Goal: Task Accomplishment & Management: Manage account settings

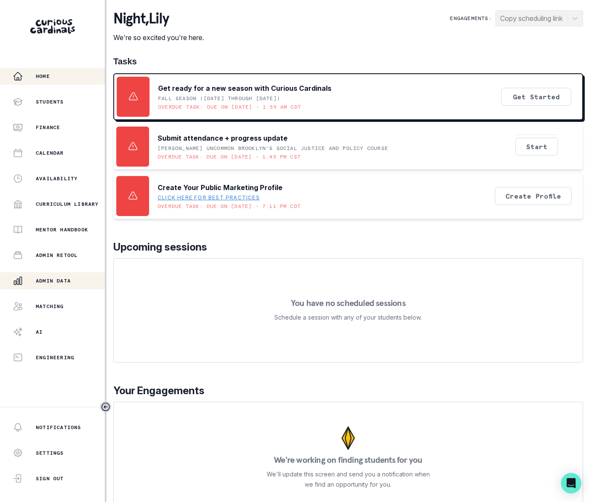
click at [61, 279] on p "Admin Data" at bounding box center [53, 280] width 35 height 7
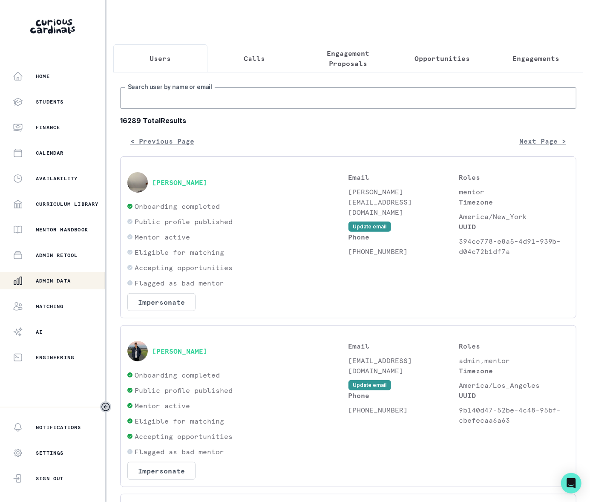
click at [170, 109] on input "Search user by name or email" at bounding box center [348, 97] width 456 height 21
paste input "[PERSON_NAME]"
type input "[PERSON_NAME]"
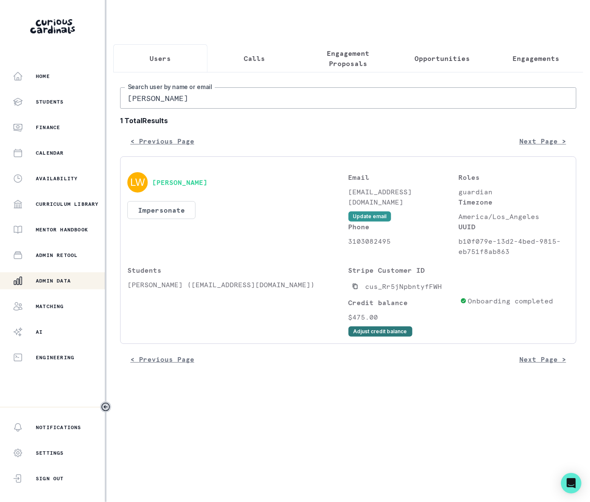
click at [372, 336] on button "Adjust credit balance" at bounding box center [380, 331] width 64 height 10
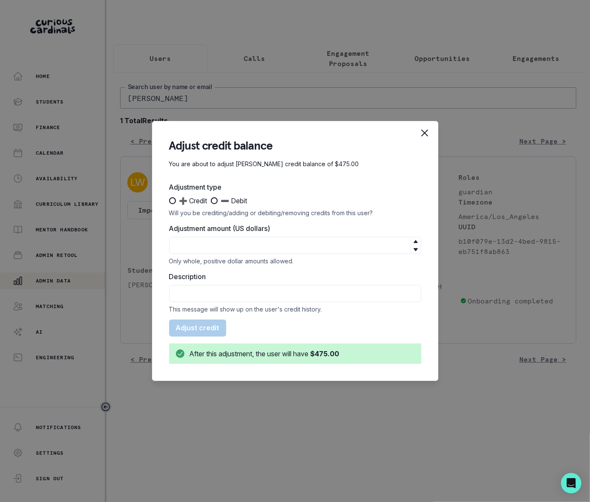
click at [175, 200] on span at bounding box center [172, 200] width 7 height 7
click at [169, 201] on input "➕ Credit" at bounding box center [169, 201] width 0 height 0
radio input "true"
click at [191, 244] on input "Adjustment amount (US dollars)" at bounding box center [295, 245] width 252 height 17
type input "95"
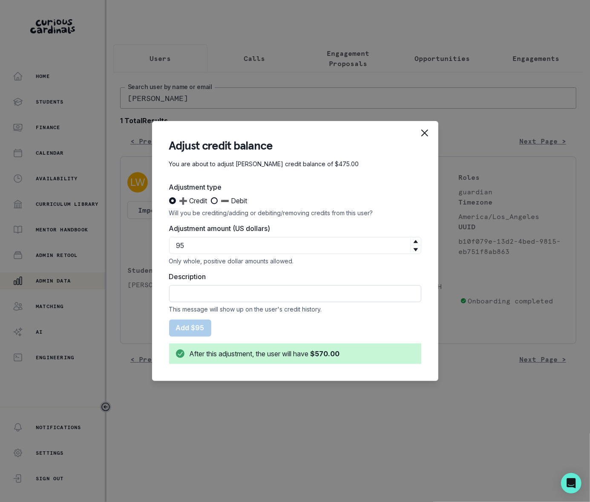
click at [185, 293] on input "Description" at bounding box center [295, 293] width 252 height 17
type input "One-time courtesy adjustment for late cancellation on 10/2"
click at [180, 324] on button "Add $95" at bounding box center [190, 327] width 42 height 17
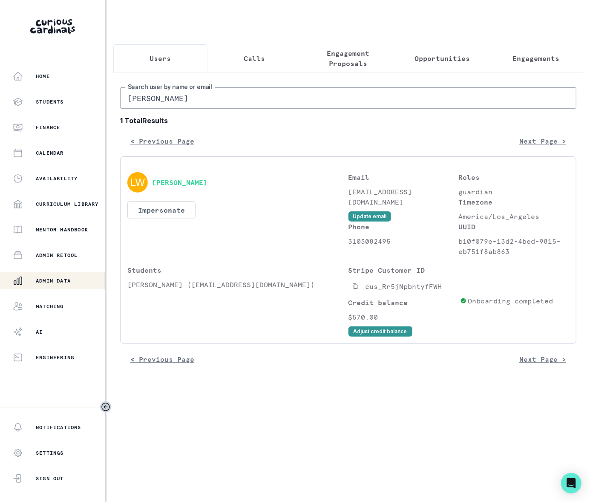
drag, startPoint x: 208, startPoint y: 108, endPoint x: 118, endPoint y: 106, distance: 89.5
click at [120, 103] on input "[PERSON_NAME]" at bounding box center [348, 97] width 456 height 21
type input "[PERSON_NAME]"
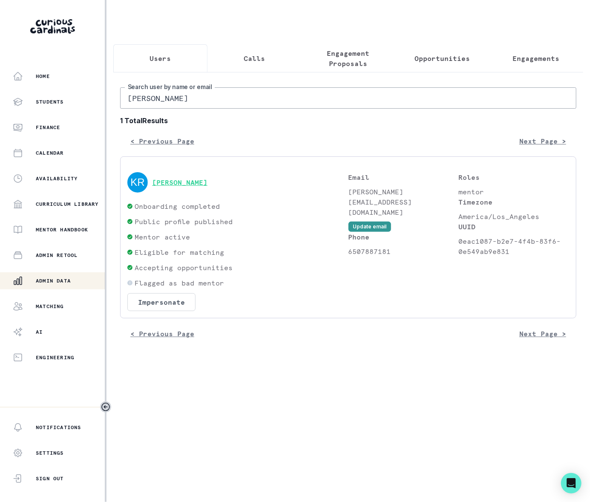
click at [188, 187] on button "[PERSON_NAME]" at bounding box center [179, 182] width 55 height 9
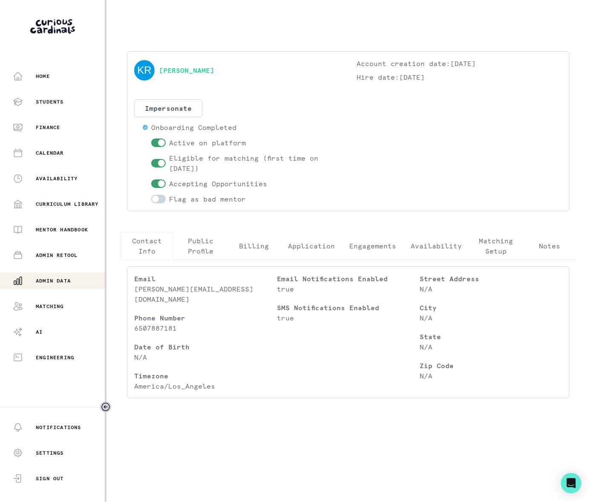
click at [374, 245] on p "Engagements" at bounding box center [372, 246] width 47 height 10
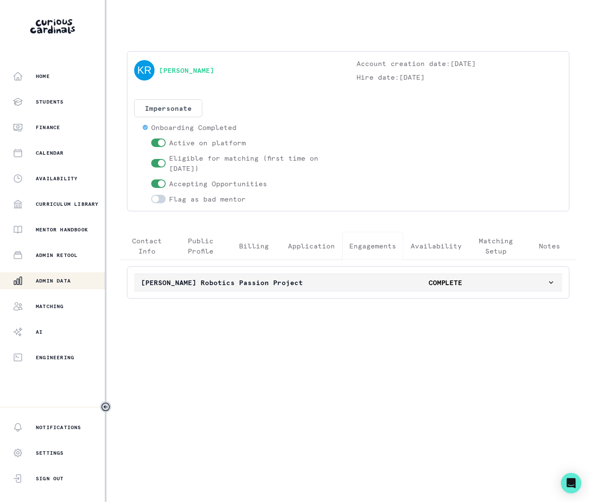
click at [547, 282] on icon "button" at bounding box center [551, 282] width 9 height 9
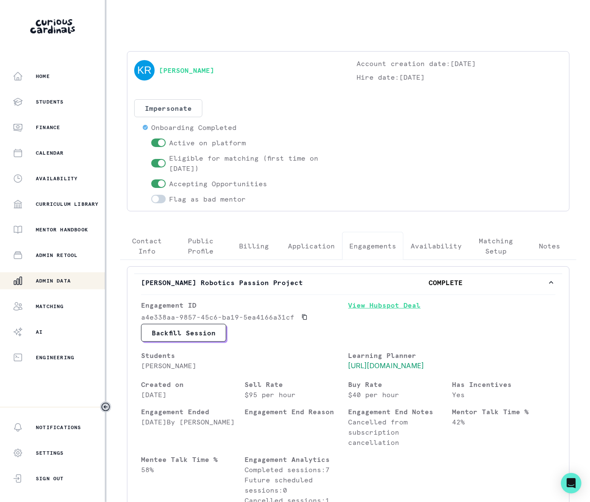
click at [396, 305] on link "View Hubspot Deal" at bounding box center [451, 312] width 207 height 24
click at [35, 279] on div "Admin Data" at bounding box center [59, 281] width 92 height 10
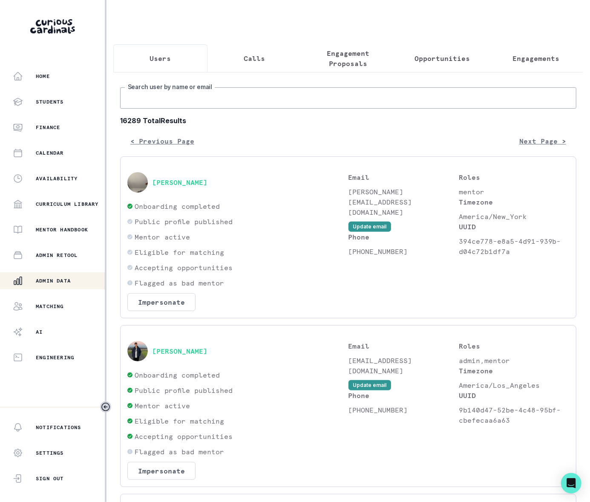
click at [147, 109] on input "Search user by name or email" at bounding box center [348, 97] width 456 height 21
paste input "[PERSON_NAME]"
type input "[PERSON_NAME]"
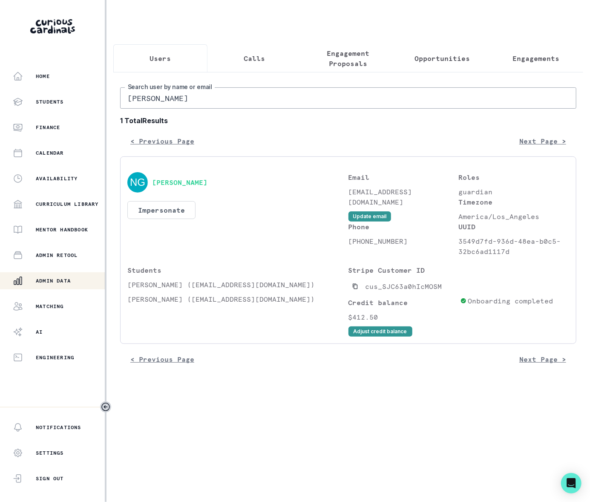
drag, startPoint x: 226, startPoint y: 104, endPoint x: 118, endPoint y: 108, distance: 107.4
click at [118, 108] on div "[PERSON_NAME] Search user by name or email 1 Total Results < Previous Page Next…" at bounding box center [348, 223] width 470 height 302
drag, startPoint x: 224, startPoint y: 109, endPoint x: 108, endPoint y: 109, distance: 115.4
click at [115, 106] on div "[PERSON_NAME] Search user by name or email 1 Total Results < Previous Page Next…" at bounding box center [348, 223] width 470 height 302
type input "[PERSON_NAME]"
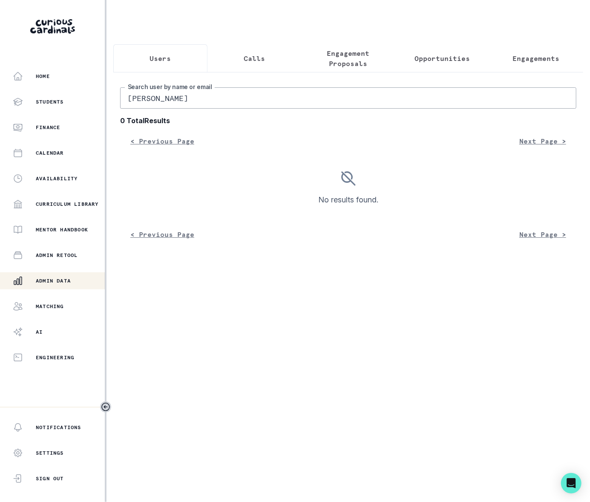
click at [166, 106] on input "[PERSON_NAME]" at bounding box center [348, 97] width 456 height 21
type input "[PERSON_NAME]"
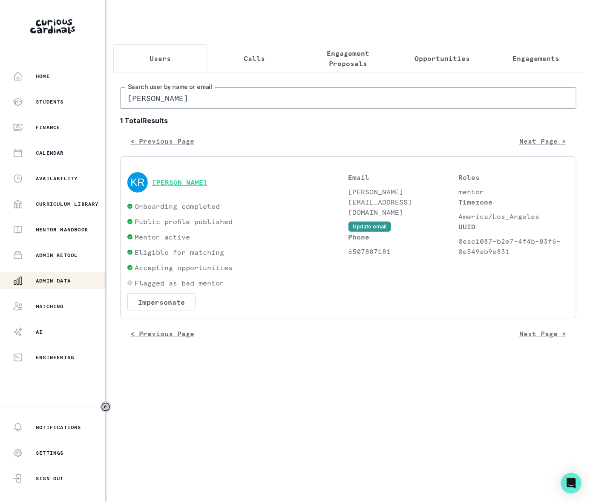
click at [186, 187] on button "[PERSON_NAME]" at bounding box center [179, 182] width 55 height 9
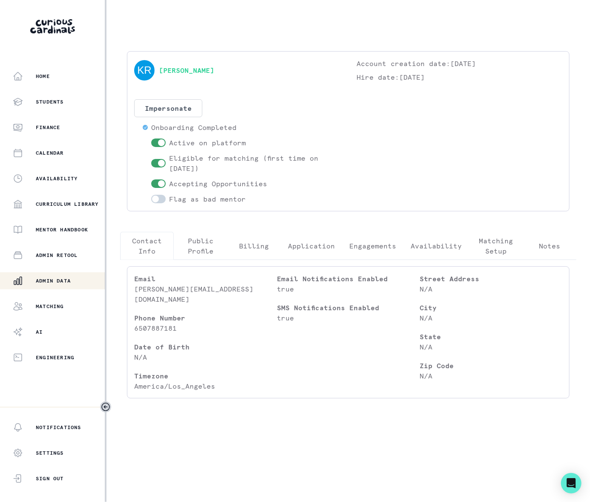
click at [375, 244] on p "Engagements" at bounding box center [372, 246] width 47 height 10
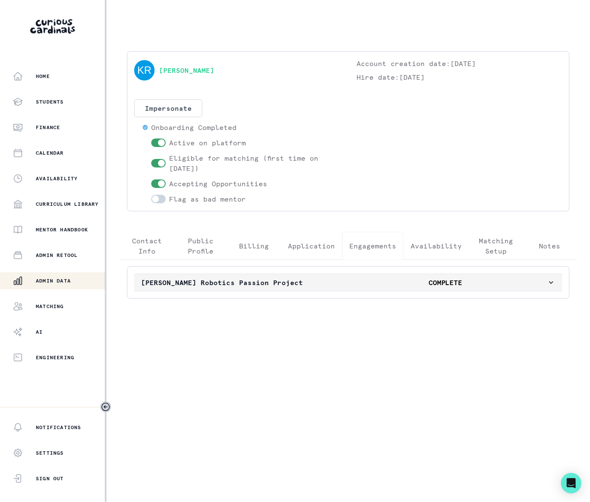
click at [550, 281] on icon "button" at bounding box center [551, 282] width 9 height 9
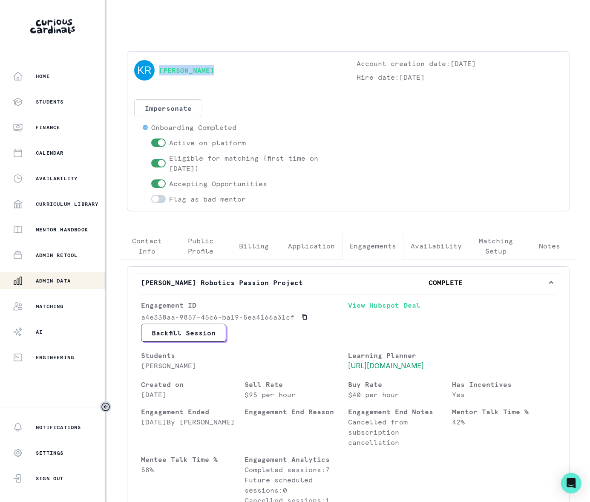
drag, startPoint x: 216, startPoint y: 70, endPoint x: 157, endPoint y: 78, distance: 59.2
click at [158, 72] on div "[PERSON_NAME]" at bounding box center [237, 70] width 206 height 24
copy link "[PERSON_NAME]"
click at [48, 283] on p "Admin Data" at bounding box center [53, 280] width 35 height 7
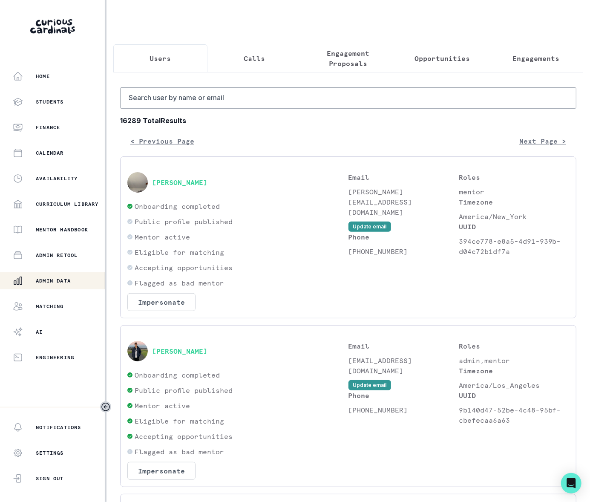
click at [513, 58] on p "Engagements" at bounding box center [536, 58] width 47 height 10
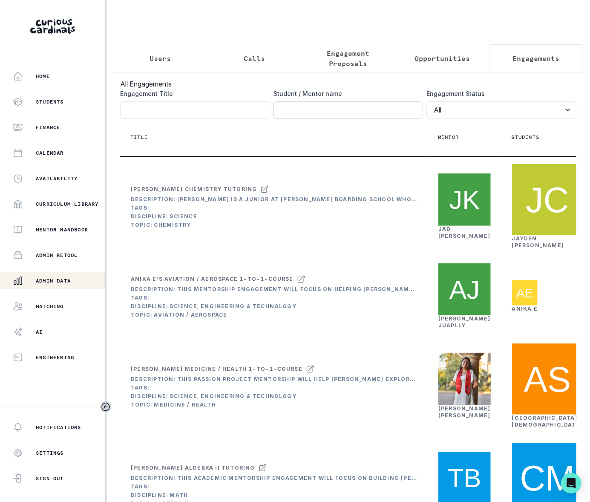
click at [339, 118] on input "Engagement Title" at bounding box center [348, 109] width 150 height 17
paste input "[PERSON_NAME]"
type input "[PERSON_NAME]"
click button "submit" at bounding box center [0, 0] width 0 height 0
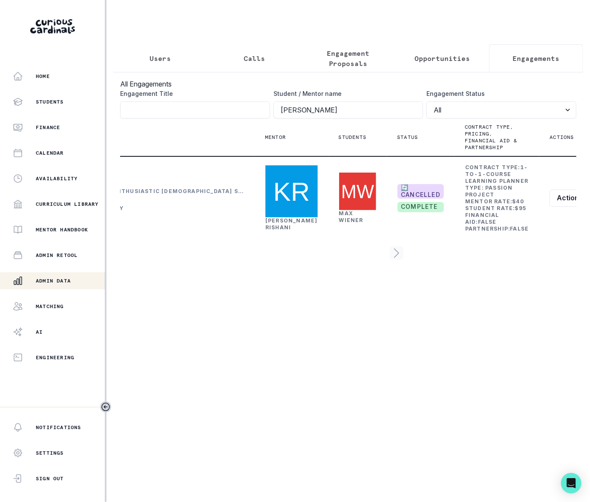
scroll to position [0, 174]
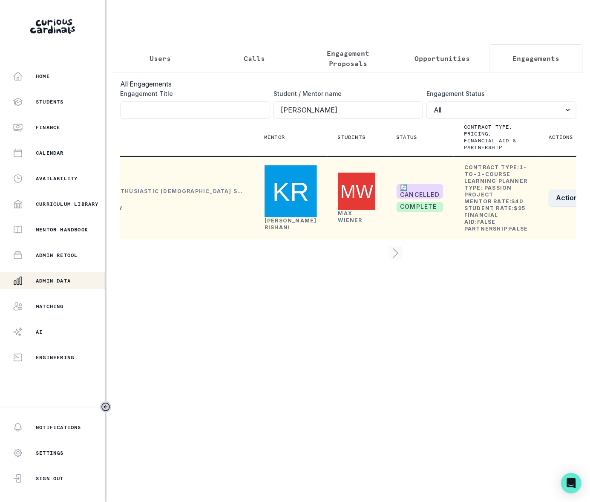
click at [585, 201] on icon "row menu" at bounding box center [588, 198] width 7 height 7
click at [495, 301] on button "Re-open" at bounding box center [518, 301] width 95 height 14
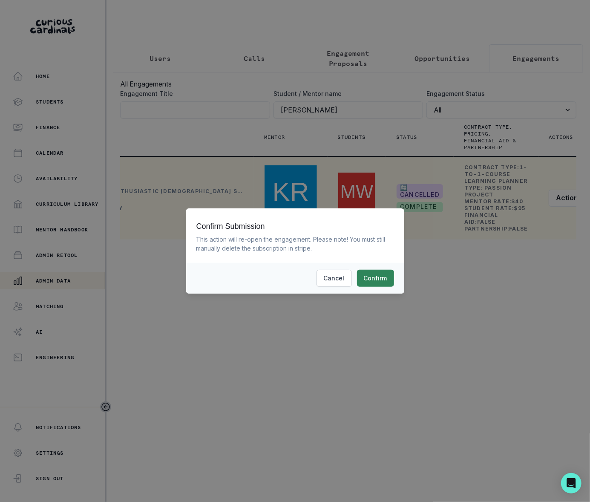
click at [382, 276] on button "Confirm" at bounding box center [375, 278] width 37 height 17
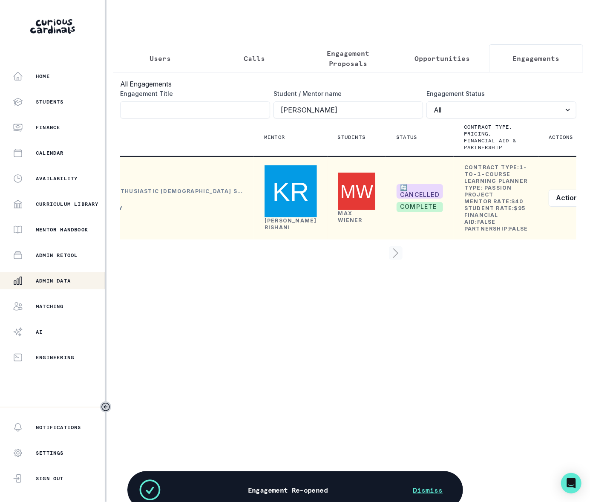
scroll to position [0, 158]
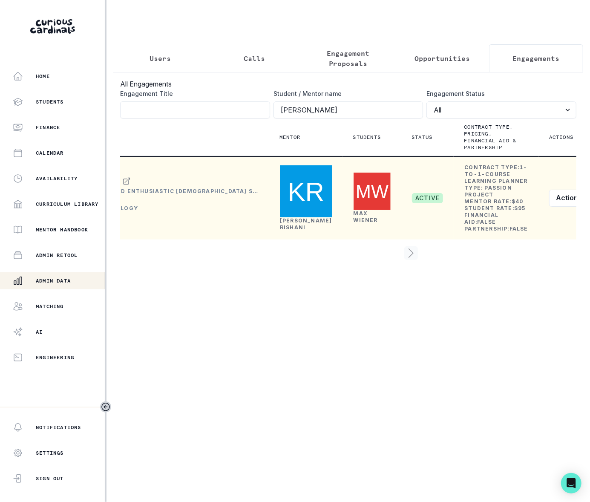
click at [65, 275] on button "Admin Data" at bounding box center [53, 280] width 106 height 17
click at [154, 59] on p "Users" at bounding box center [159, 58] width 21 height 10
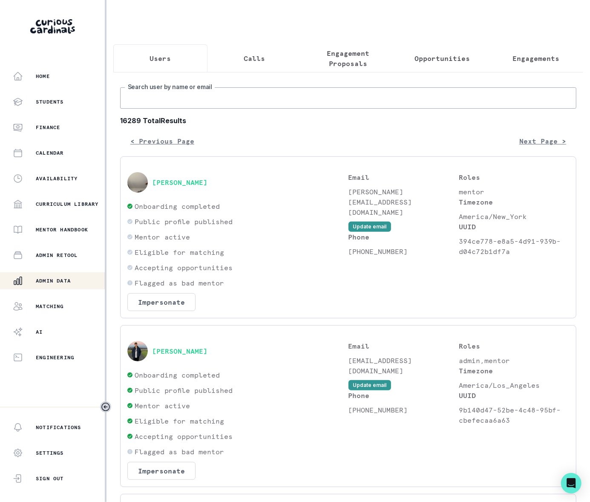
click at [154, 109] on input "Search user by name or email" at bounding box center [348, 97] width 456 height 21
type input "[PERSON_NAME] [PERSON_NAME]"
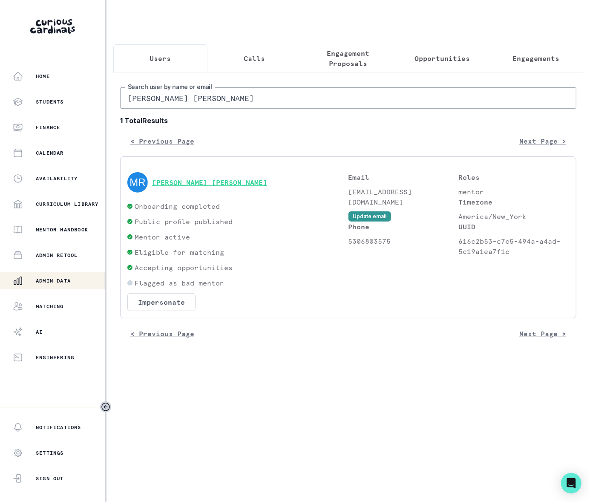
click at [175, 187] on button "[PERSON_NAME] [PERSON_NAME]" at bounding box center [209, 182] width 115 height 9
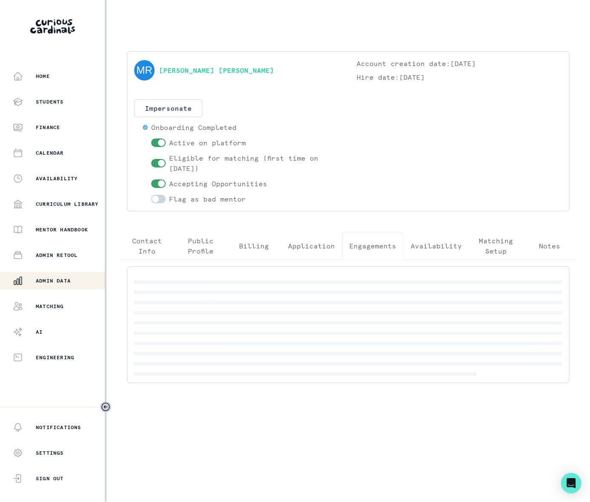
click at [373, 247] on p "Engagements" at bounding box center [372, 246] width 47 height 10
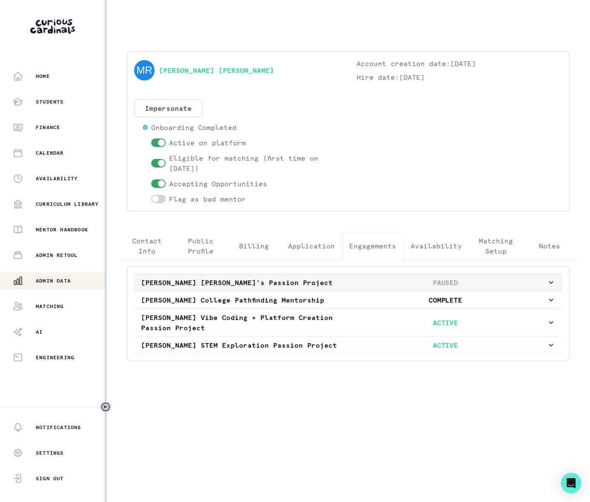
click at [551, 283] on icon "button" at bounding box center [551, 282] width 9 height 9
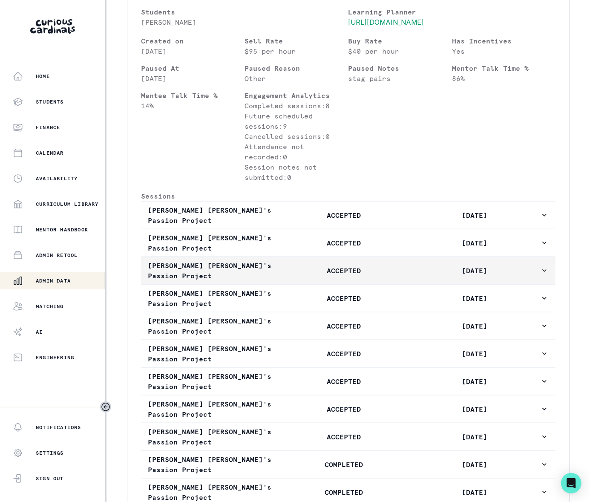
scroll to position [396, 0]
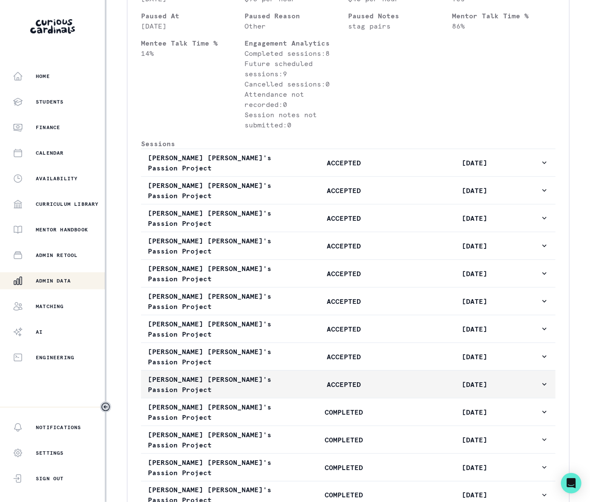
click at [542, 385] on icon "button" at bounding box center [544, 384] width 4 height 3
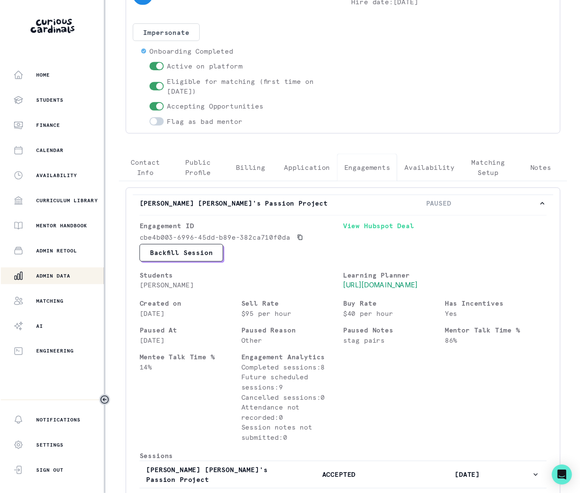
scroll to position [0, 0]
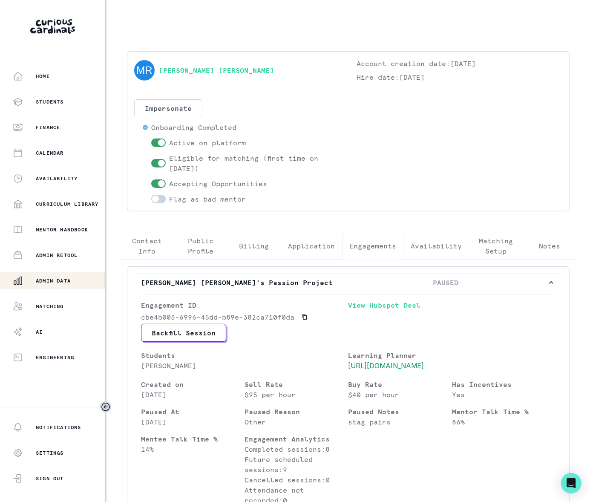
drag, startPoint x: 221, startPoint y: 72, endPoint x: 158, endPoint y: 80, distance: 62.7
click at [159, 78] on div "[PERSON_NAME] [PERSON_NAME]" at bounding box center [237, 70] width 206 height 24
drag, startPoint x: 218, startPoint y: 70, endPoint x: 159, endPoint y: 71, distance: 58.8
click at [159, 71] on div "[PERSON_NAME] [PERSON_NAME]" at bounding box center [237, 70] width 206 height 24
copy link "[PERSON_NAME] [PERSON_NAME]"
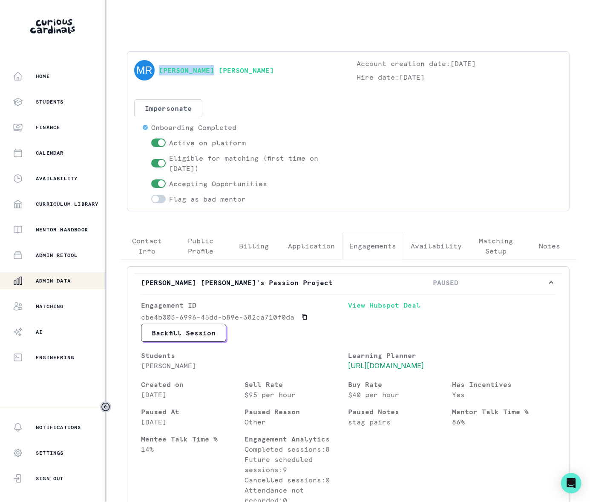
click at [55, 283] on p "Admin Data" at bounding box center [53, 280] width 35 height 7
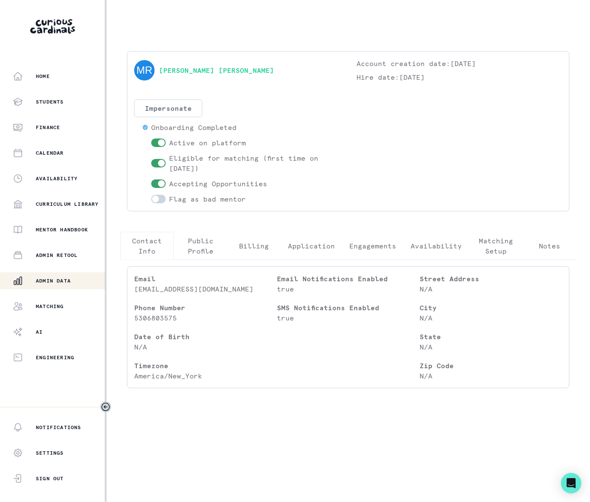
click at [181, 106] on button "Impersonate" at bounding box center [168, 108] width 68 height 18
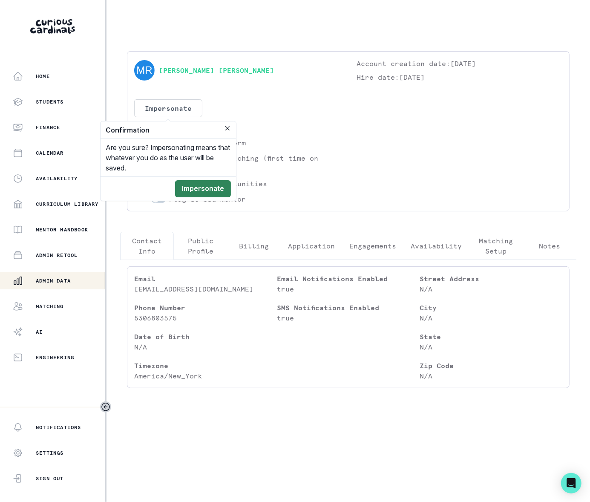
click at [215, 186] on button "Impersonate" at bounding box center [203, 188] width 56 height 17
